Goal: Task Accomplishment & Management: Use online tool/utility

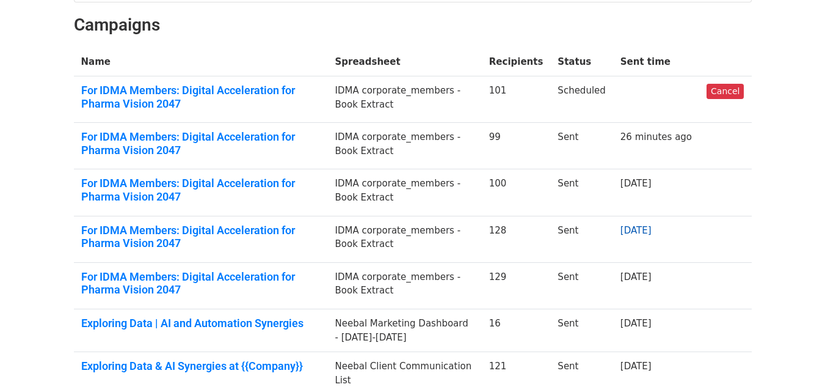
scroll to position [122, 0]
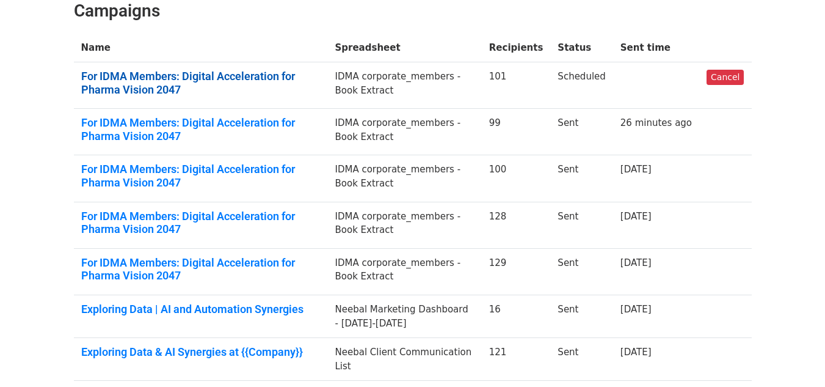
click at [300, 76] on link "For IDMA Members: Digital Acceleration for Pharma Vision 2047" at bounding box center [200, 83] width 239 height 26
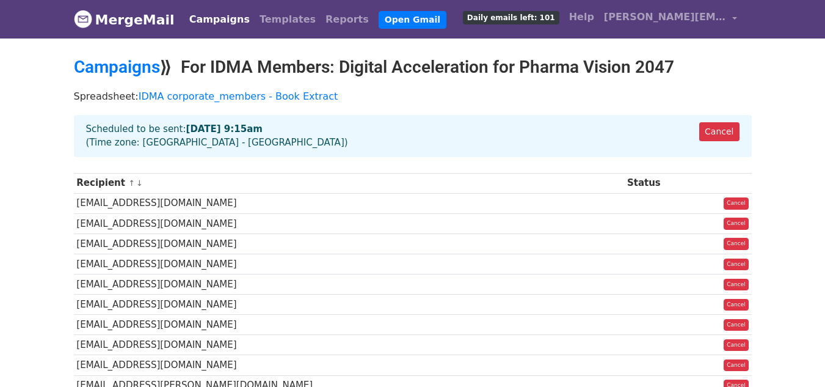
drag, startPoint x: 76, startPoint y: 203, endPoint x: 225, endPoint y: 206, distance: 149.0
click at [225, 206] on td "probhas.chakraborty@mendine.co.In" at bounding box center [349, 203] width 551 height 20
copy td "probhas.chakraborty@mendine.co.In"
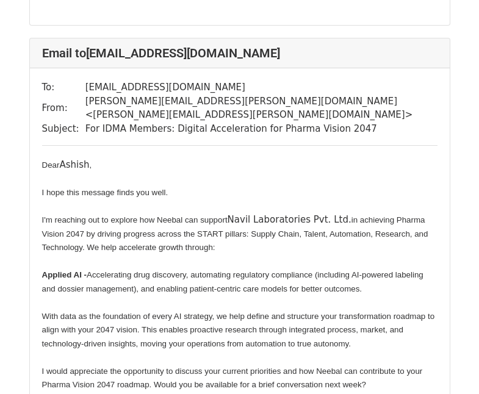
scroll to position [1954, 0]
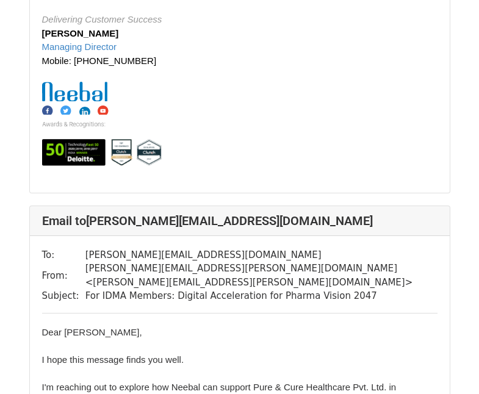
scroll to position [1221, 0]
